Goal: Information Seeking & Learning: Learn about a topic

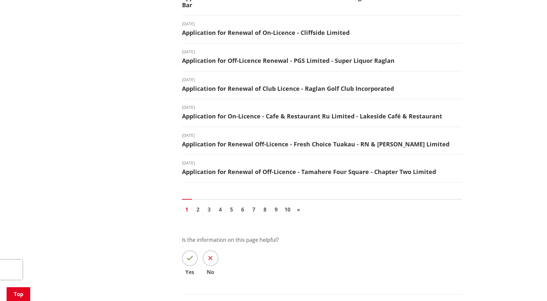
scroll to position [755, 0]
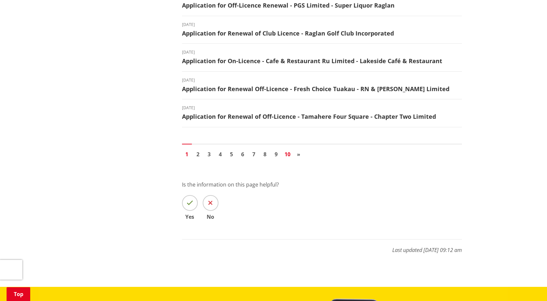
click at [285, 149] on link "10" at bounding box center [287, 154] width 10 height 10
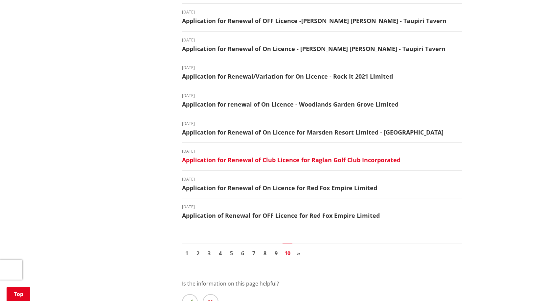
scroll to position [657, 0]
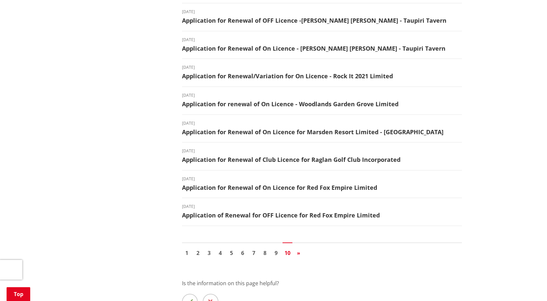
click at [299, 249] on span "»" at bounding box center [298, 252] width 3 height 7
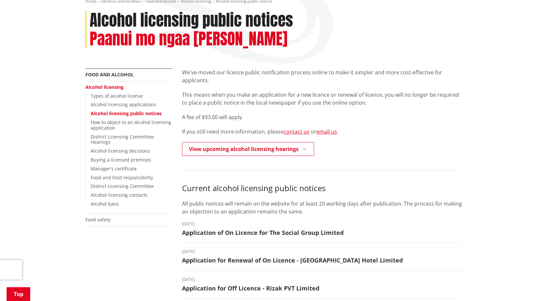
scroll to position [99, 0]
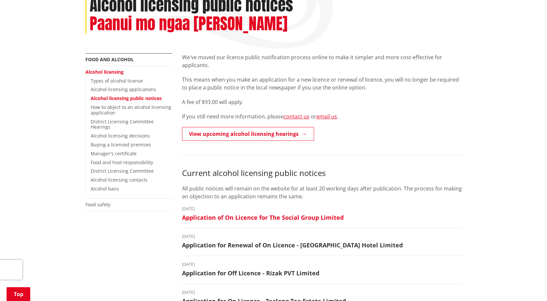
click at [300, 217] on h3 "Application of On Licence for The Social Group Limited" at bounding box center [322, 217] width 280 height 7
